Goal: Task Accomplishment & Management: Manage account settings

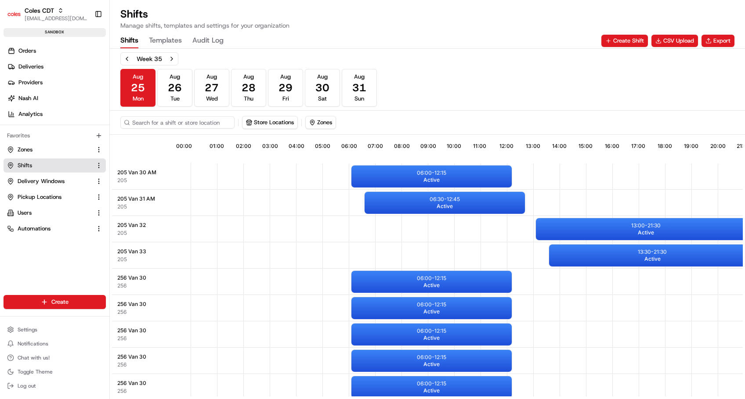
click at [39, 165] on link "Shifts" at bounding box center [49, 166] width 85 height 8
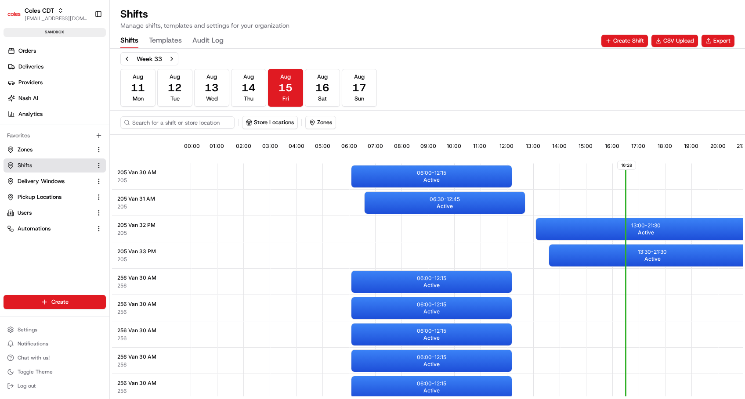
click at [169, 36] on button "Templates" at bounding box center [165, 40] width 33 height 15
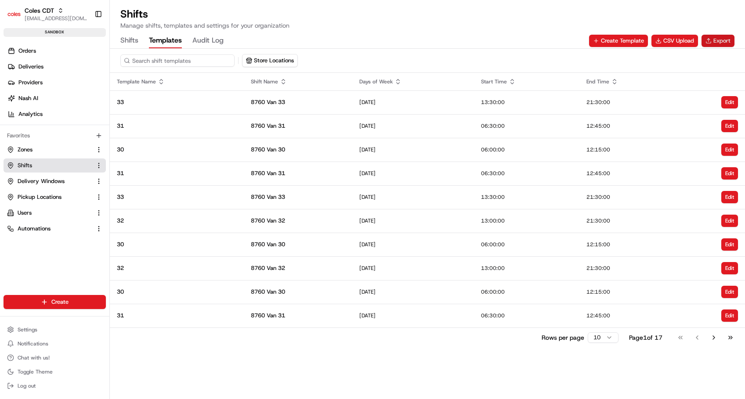
click at [715, 45] on button "Export" at bounding box center [718, 41] width 33 height 12
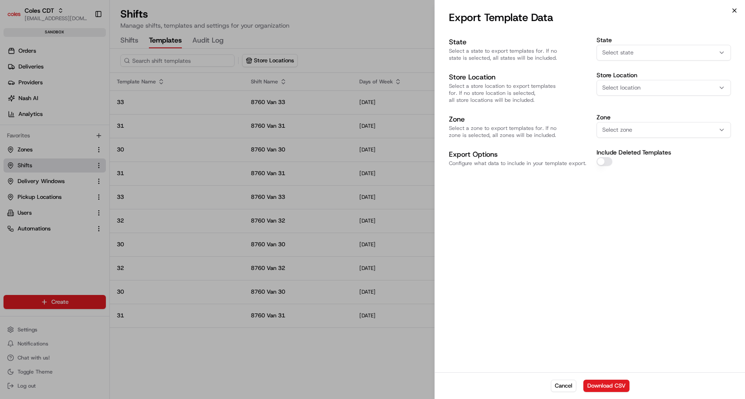
click at [736, 10] on icon "button" at bounding box center [734, 10] width 7 height 7
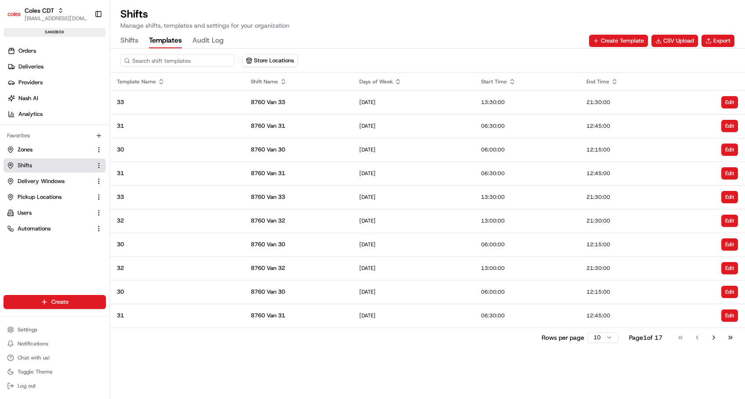
click at [130, 42] on button "Shifts" at bounding box center [129, 40] width 18 height 15
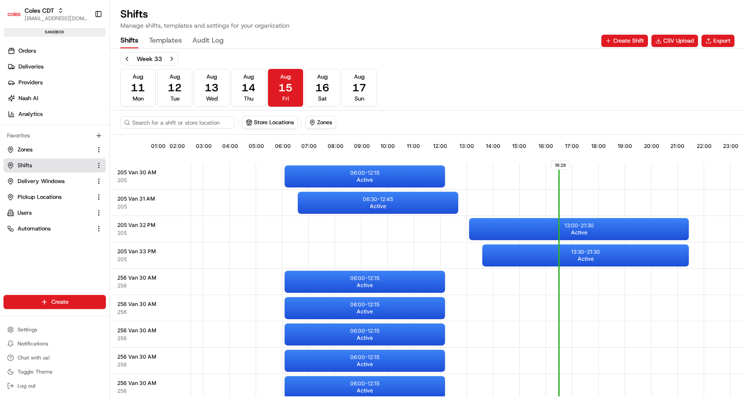
scroll to position [0, 85]
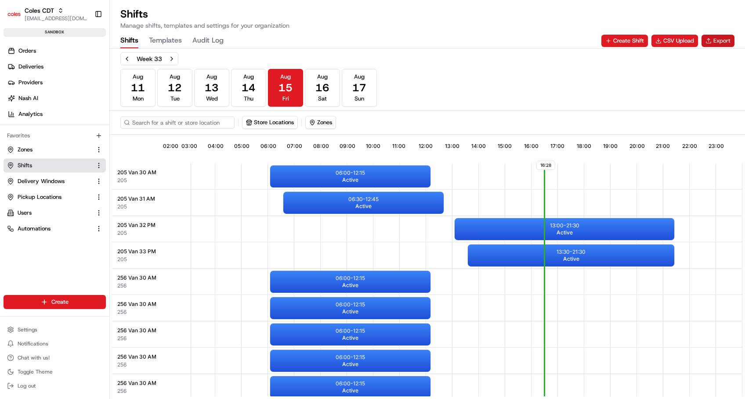
click at [714, 41] on button "Export" at bounding box center [718, 41] width 33 height 12
